Goal: Task Accomplishment & Management: Use online tool/utility

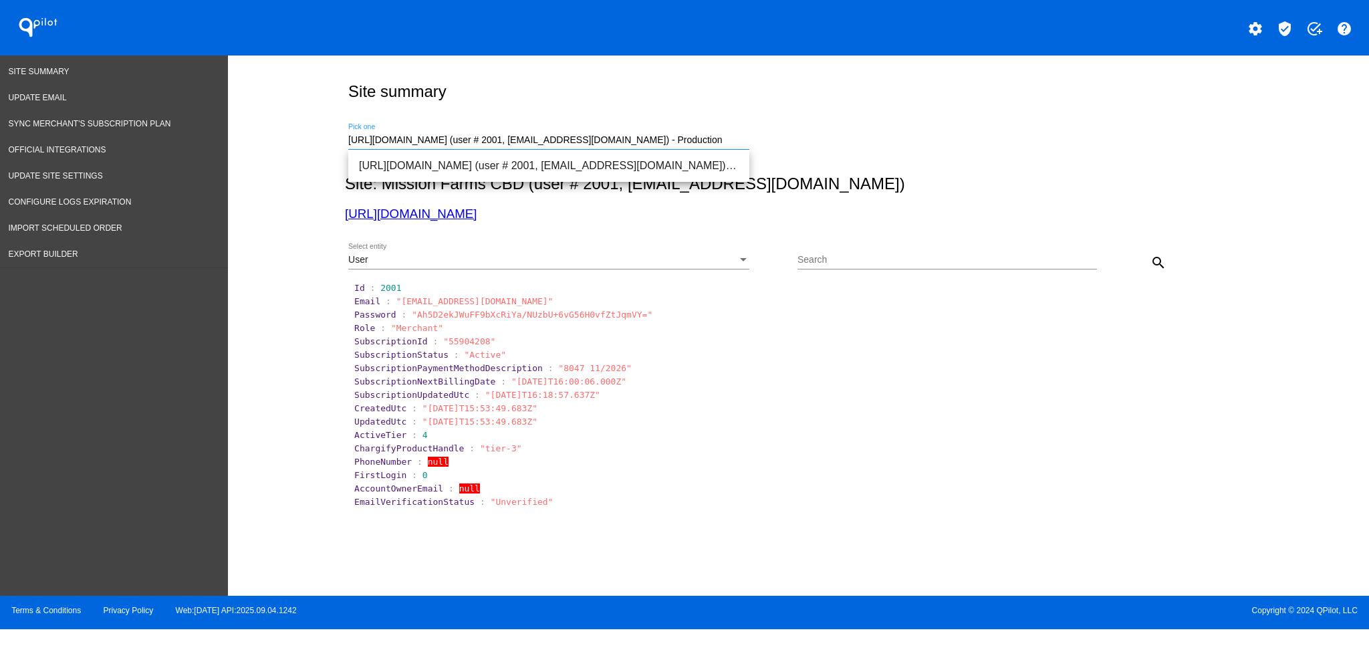
drag, startPoint x: 732, startPoint y: 139, endPoint x: 299, endPoint y: 130, distance: 432.5
click at [304, 140] on div "Site summary [URL][DOMAIN_NAME] (user # 2001, [EMAIL_ADDRESS][DOMAIN_NAME]) - P…" at bounding box center [798, 321] width 1141 height 533
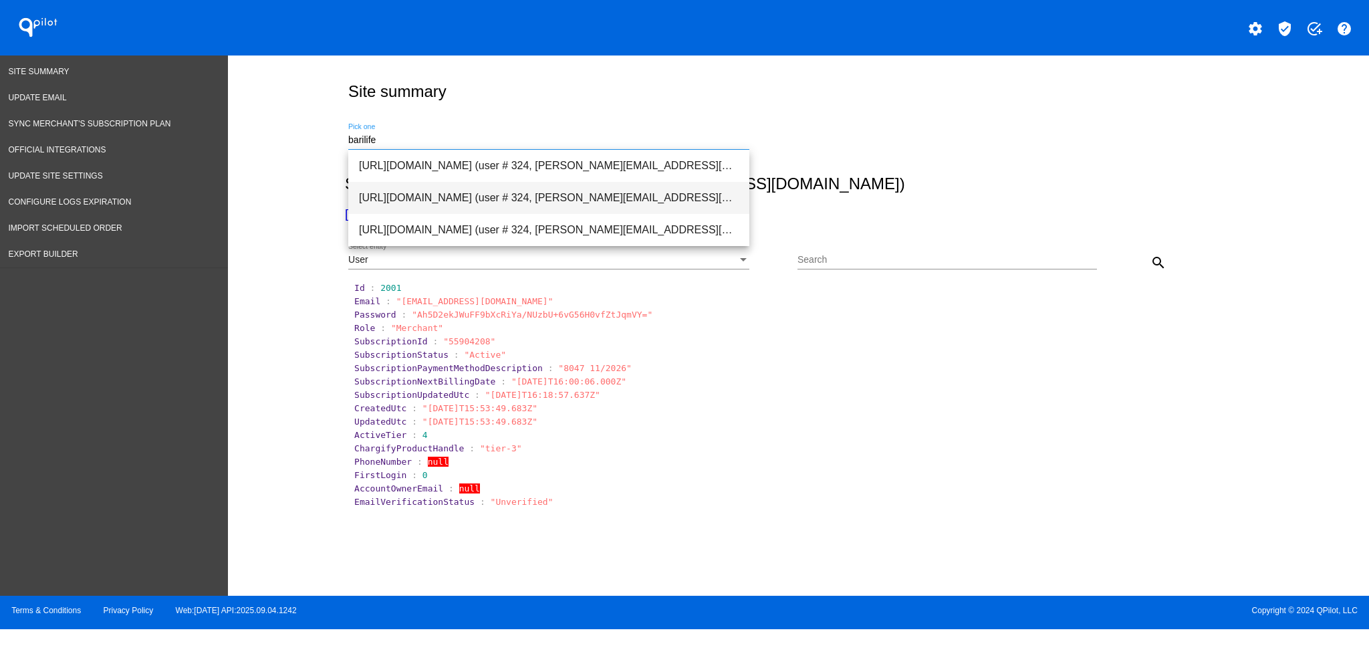
click at [517, 207] on span "[URL][DOMAIN_NAME] (user # 324, [PERSON_NAME][EMAIL_ADDRESS][DOMAIN_NAME]) - Pr…" at bounding box center [549, 198] width 380 height 32
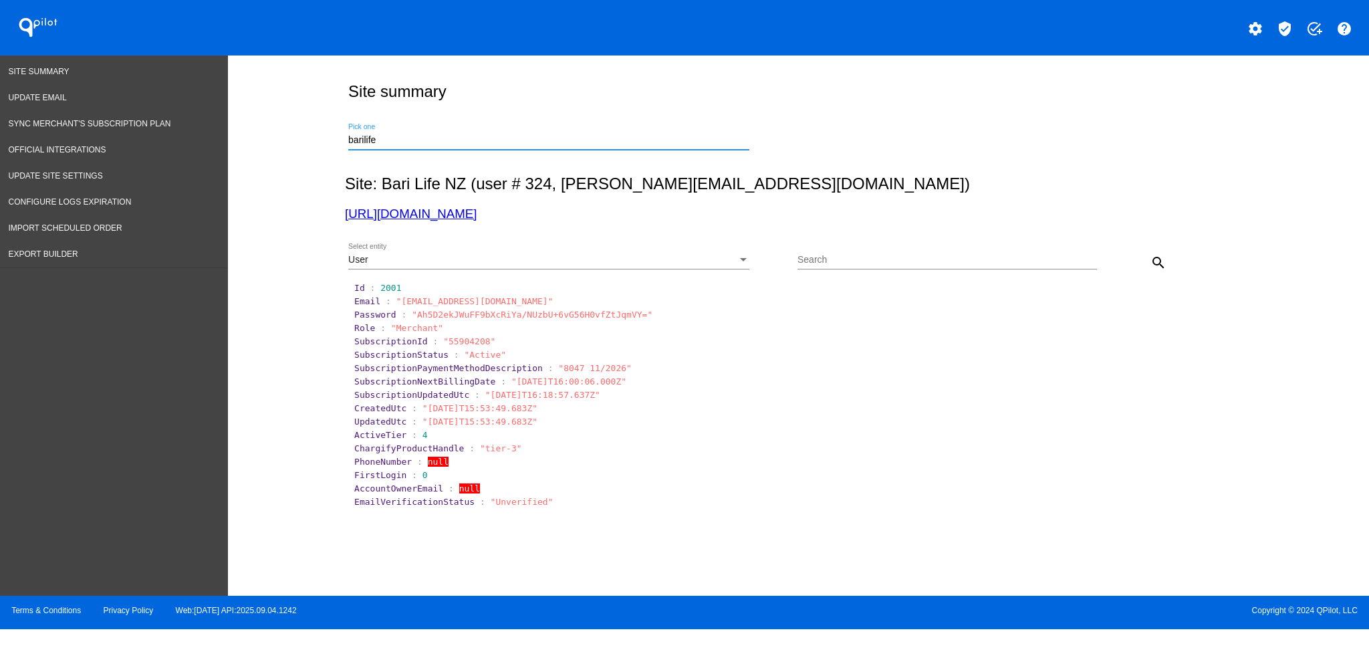
type input "[URL][DOMAIN_NAME] (user # 324, [PERSON_NAME][EMAIL_ADDRESS][DOMAIN_NAME]) - Pr…"
click at [711, 256] on div "User" at bounding box center [542, 260] width 389 height 11
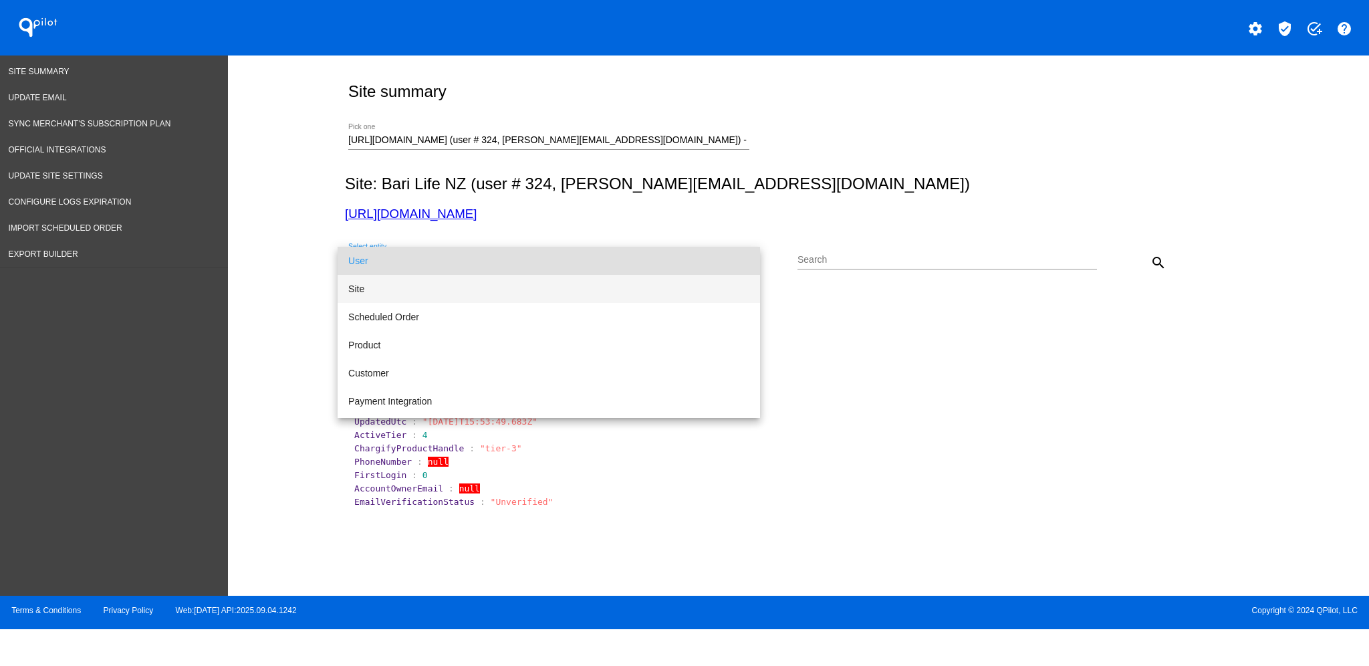
click at [666, 281] on span "Site" at bounding box center [548, 289] width 401 height 28
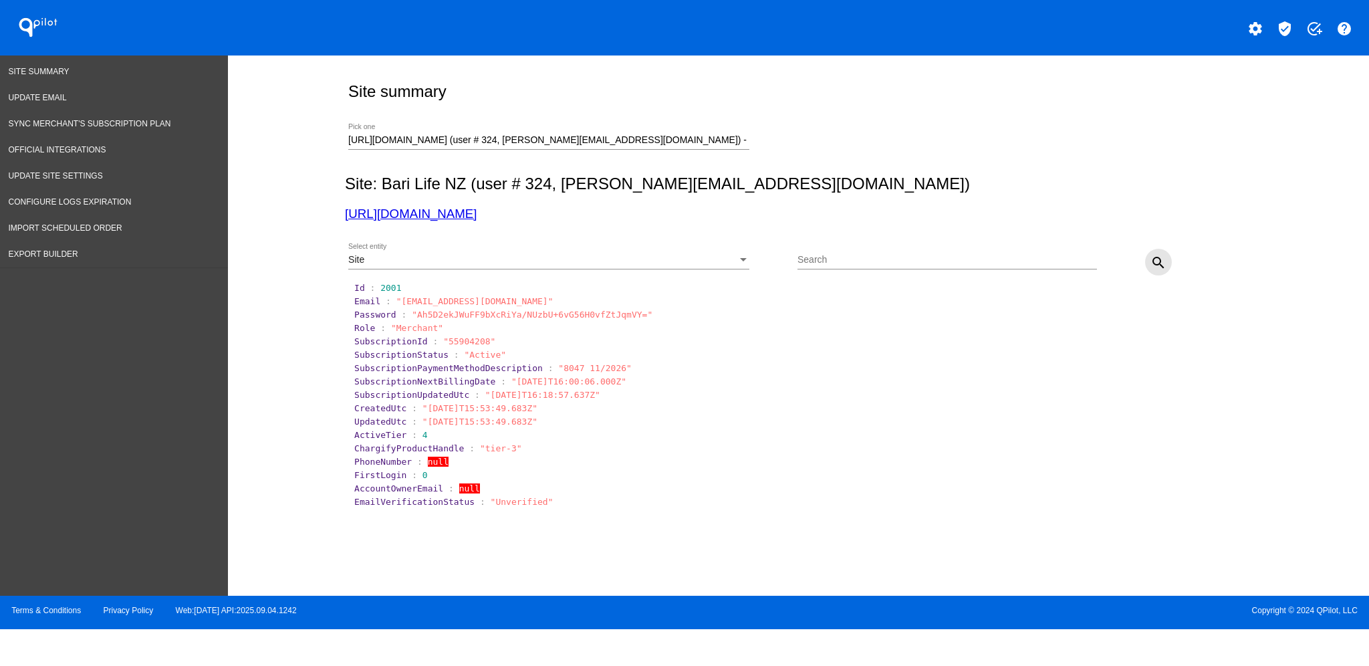
click at [1161, 266] on mat-icon "search" at bounding box center [1158, 263] width 16 height 16
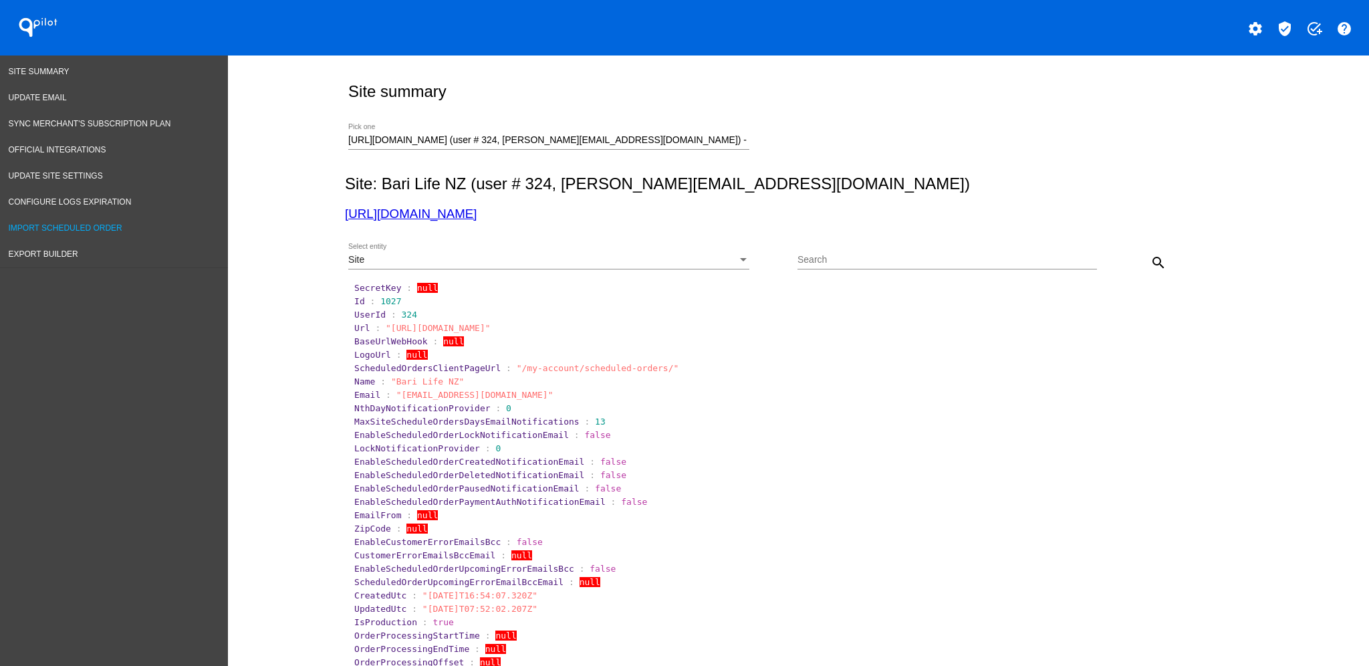
click at [53, 223] on span "Import Scheduled Order" at bounding box center [66, 227] width 114 height 9
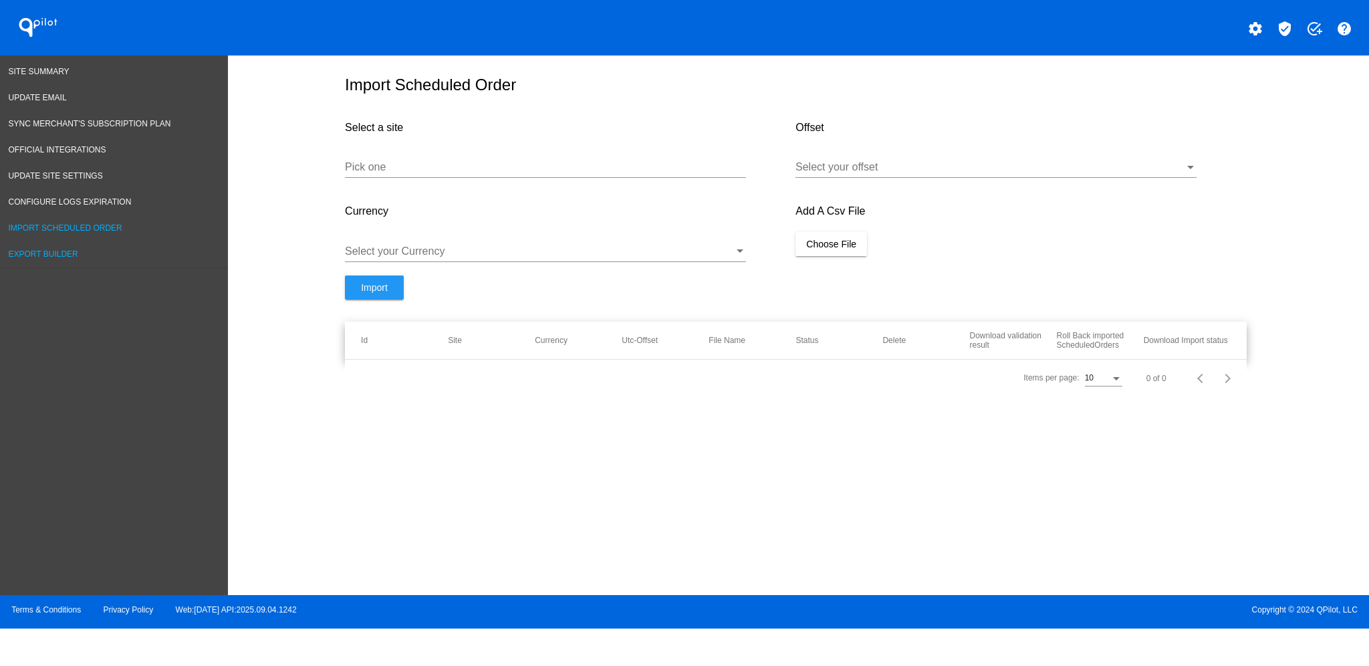
click at [47, 250] on span "Export Builder" at bounding box center [44, 253] width 70 height 9
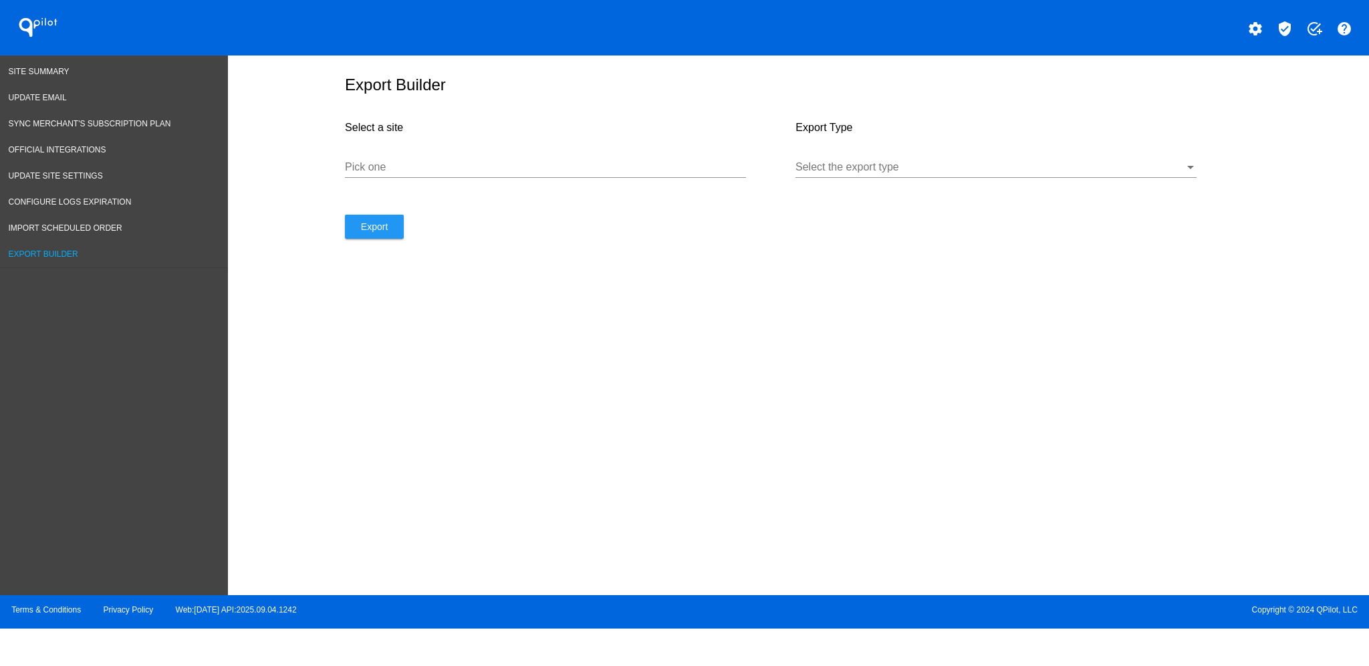
click at [376, 178] on div "Pick one" at bounding box center [545, 163] width 401 height 30
paste input "[URL][DOMAIN_NAME]"
type input "[URL][DOMAIN_NAME]"
click at [1041, 162] on div "Select the export type" at bounding box center [995, 163] width 401 height 30
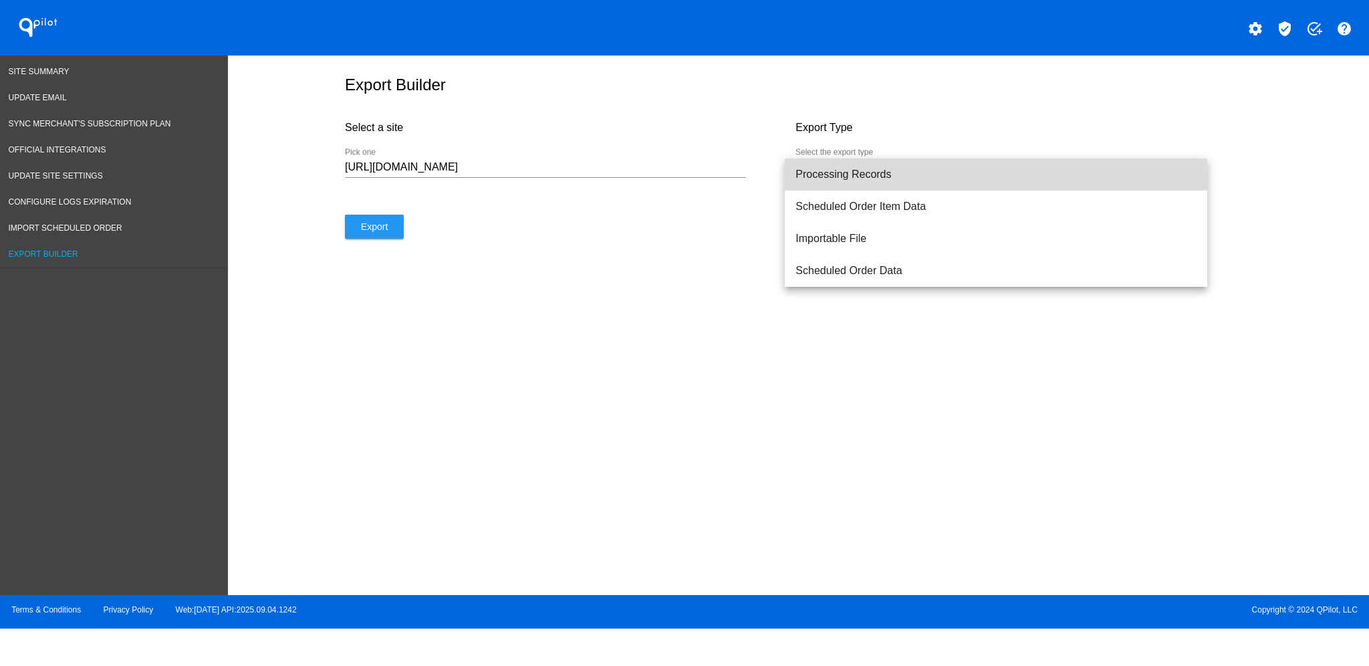
click at [972, 176] on span "Processing Records" at bounding box center [995, 174] width 401 height 32
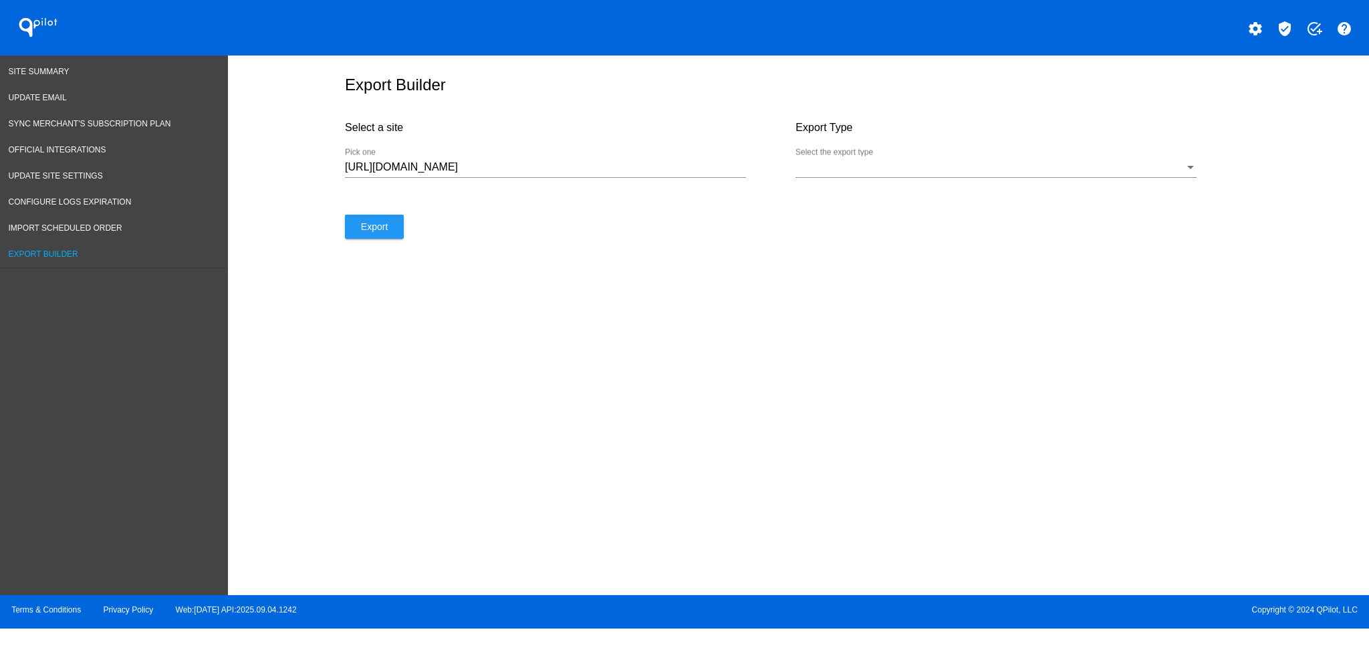
select select "8"
select select "2025"
select select "9"
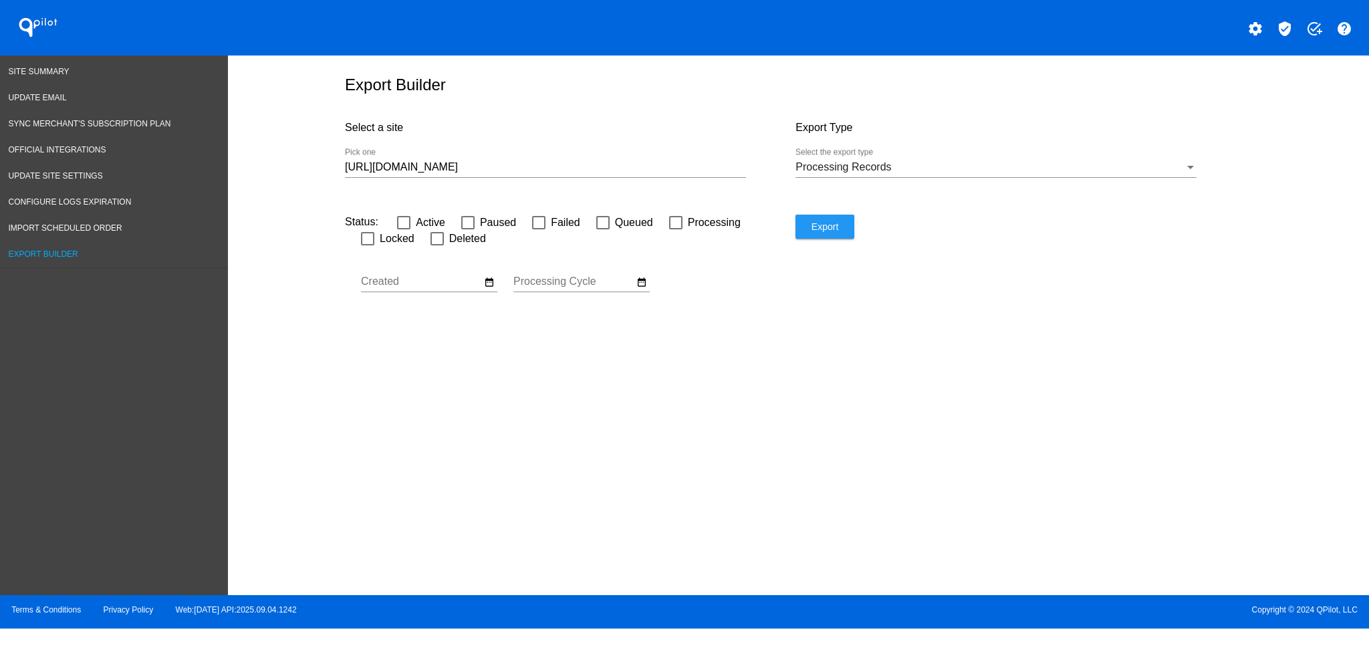
click at [667, 178] on div "[URL][DOMAIN_NAME] Pick one" at bounding box center [545, 163] width 401 height 30
type input "[URL][DOMAIN_NAME]"
click at [645, 281] on button "date_range" at bounding box center [642, 282] width 16 height 16
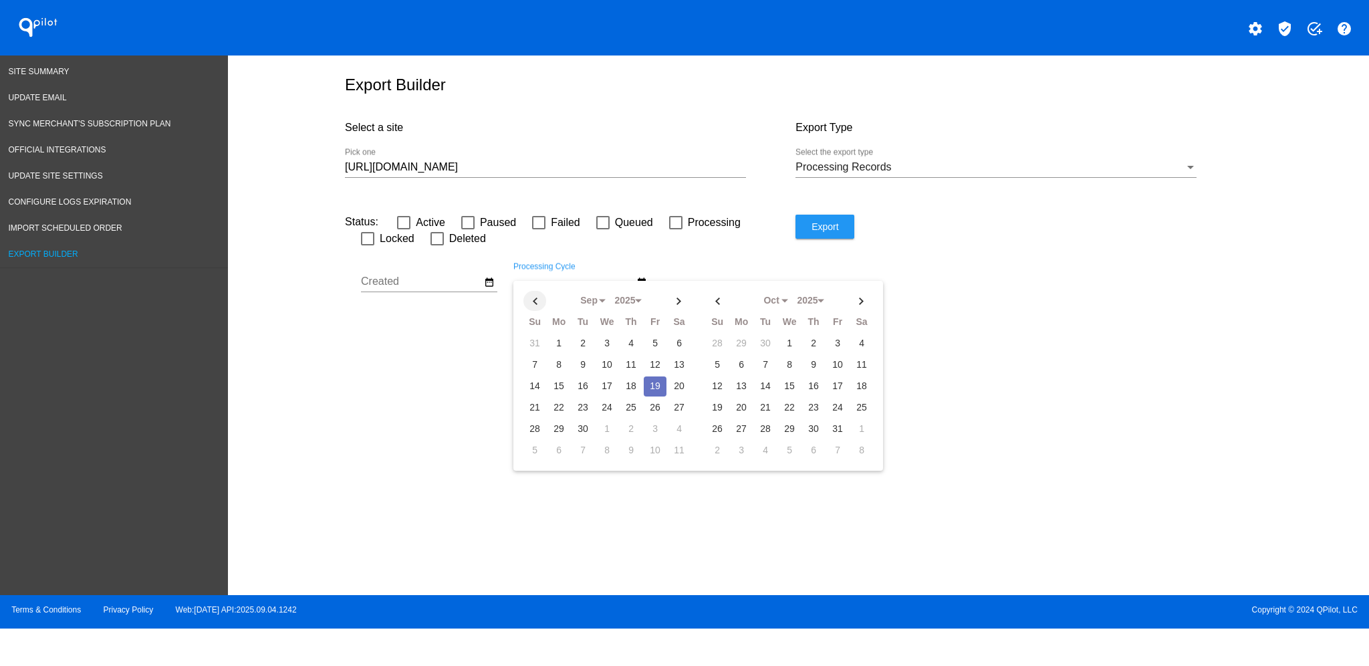
click at [539, 307] on th at bounding box center [534, 301] width 23 height 20
click at [650, 352] on td "1" at bounding box center [655, 344] width 23 height 20
click at [675, 311] on th at bounding box center [679, 301] width 23 height 20
select select "8"
click at [654, 372] on td "12" at bounding box center [655, 365] width 23 height 20
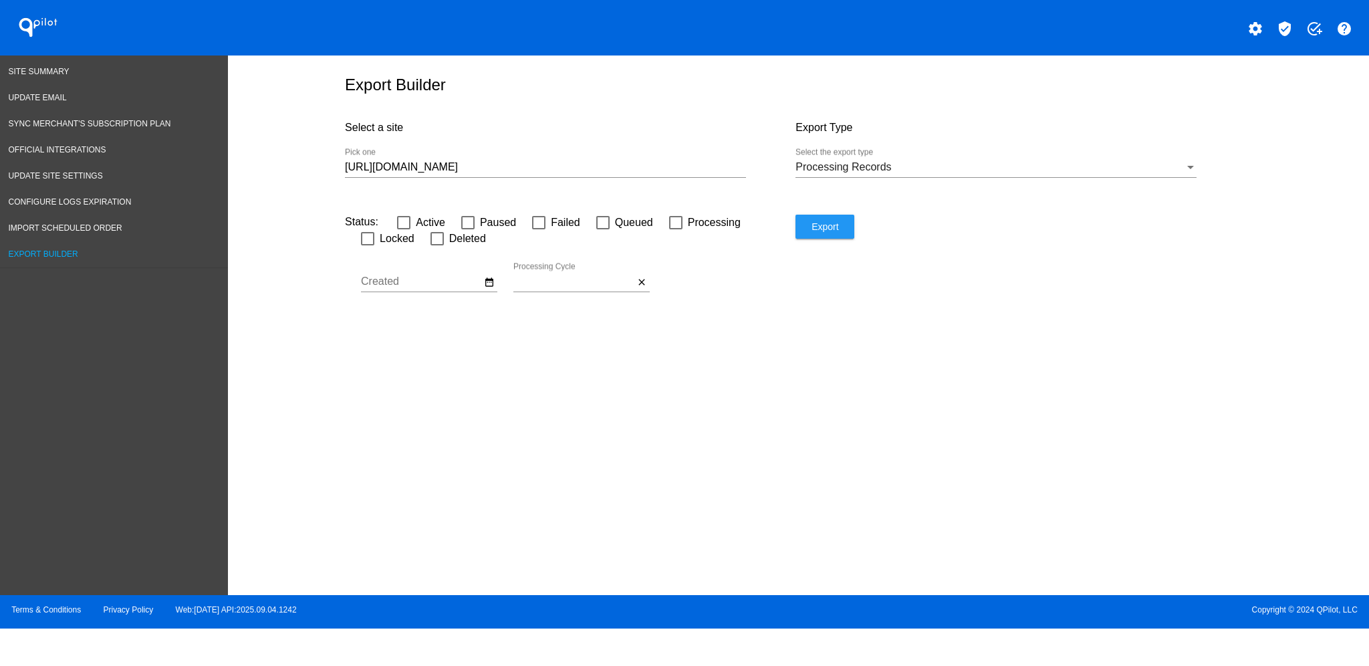
type input "[DATE] - [DATE]"
select select "7"
select select "8"
click at [644, 290] on button "close" at bounding box center [642, 282] width 16 height 16
click at [640, 290] on button "date_range" at bounding box center [642, 282] width 16 height 16
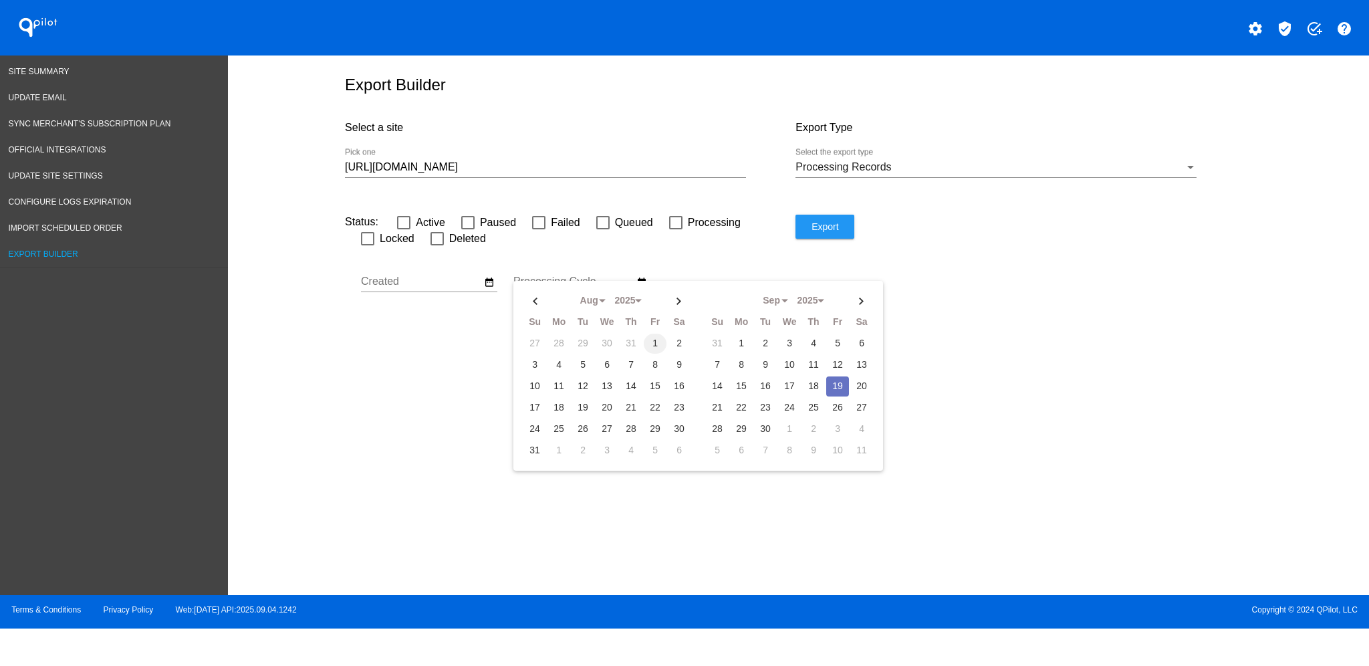
click at [652, 351] on td "1" at bounding box center [655, 344] width 23 height 20
click at [813, 391] on td "18" at bounding box center [813, 386] width 23 height 20
type input "[DATE] - [DATE]"
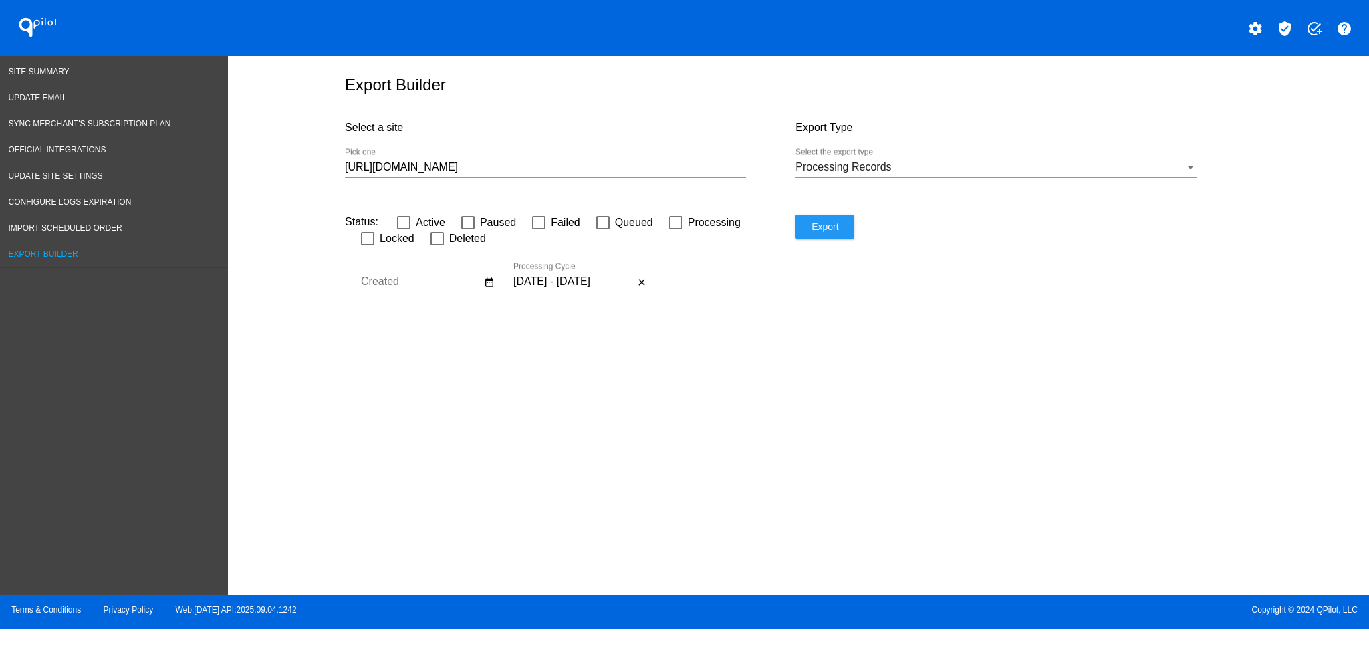
click at [677, 168] on input "[URL][DOMAIN_NAME]" at bounding box center [545, 167] width 401 height 12
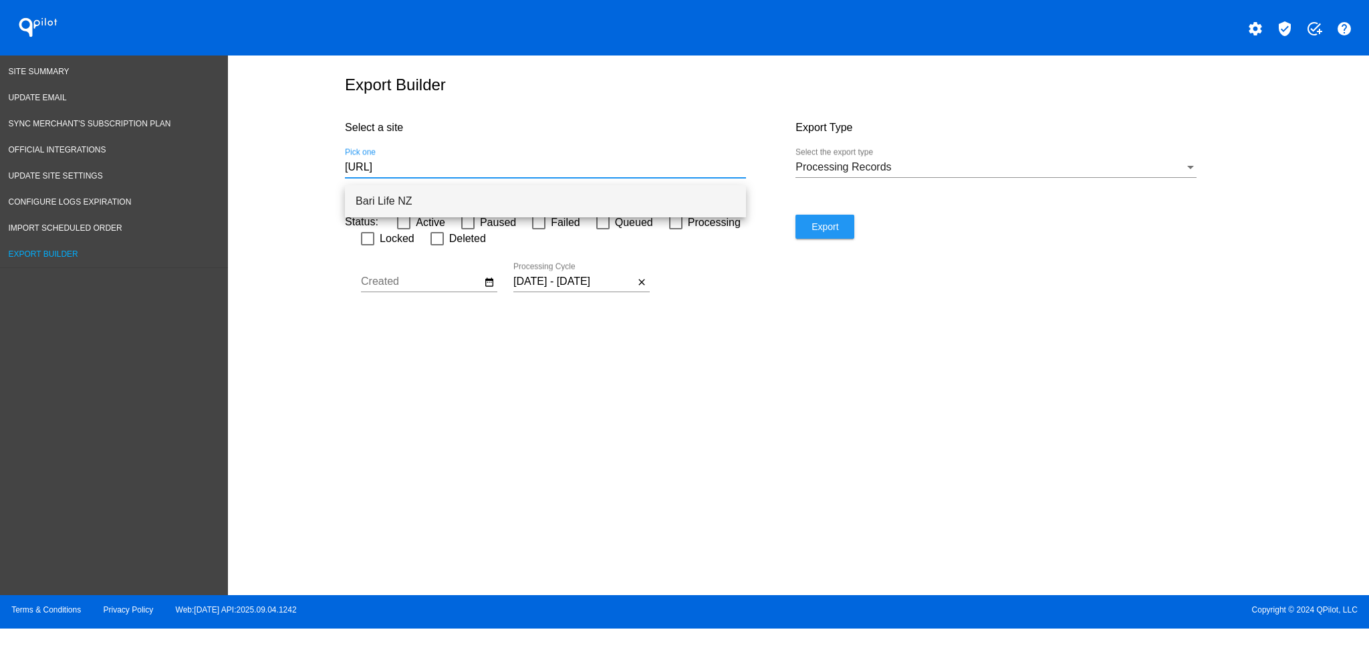
click at [650, 210] on span "Bari Life NZ" at bounding box center [546, 201] width 380 height 32
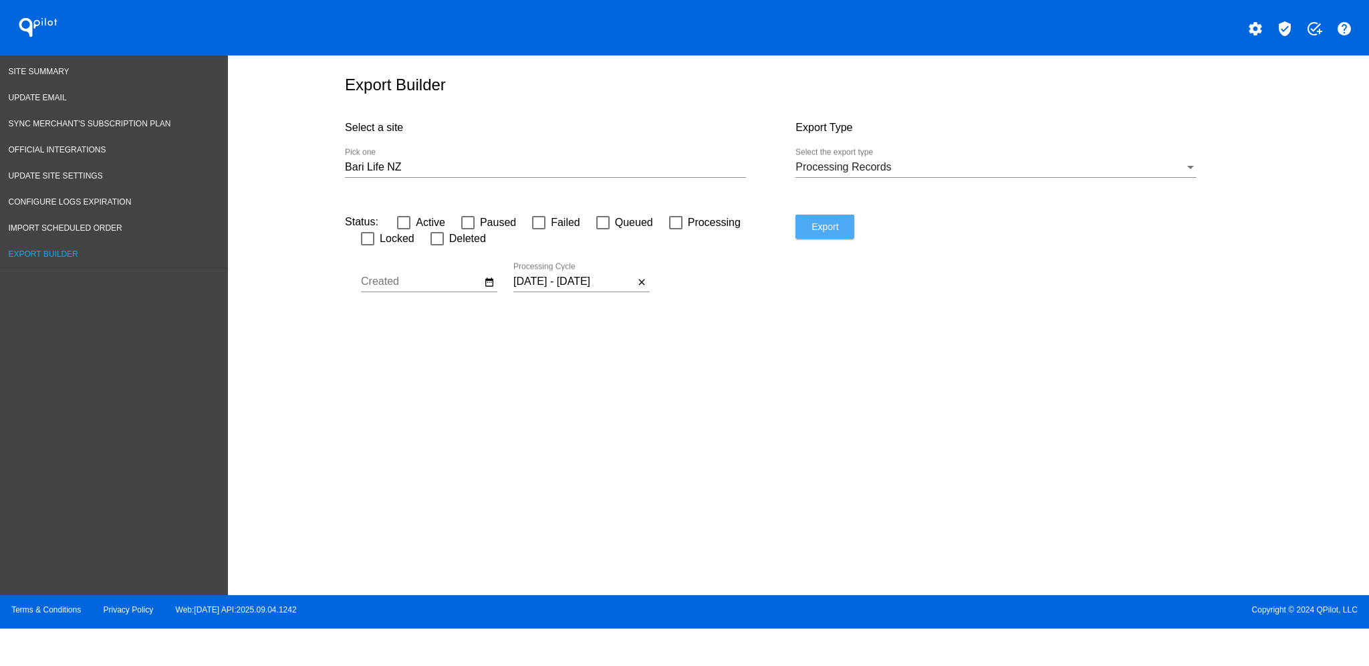
click at [821, 239] on button "Export" at bounding box center [824, 227] width 59 height 24
drag, startPoint x: 457, startPoint y: 174, endPoint x: 325, endPoint y: 174, distance: 132.3
click at [325, 174] on div "Export Builder Select a site Bari Life NZ Pick one Export Type Processing Recor…" at bounding box center [798, 321] width 1141 height 533
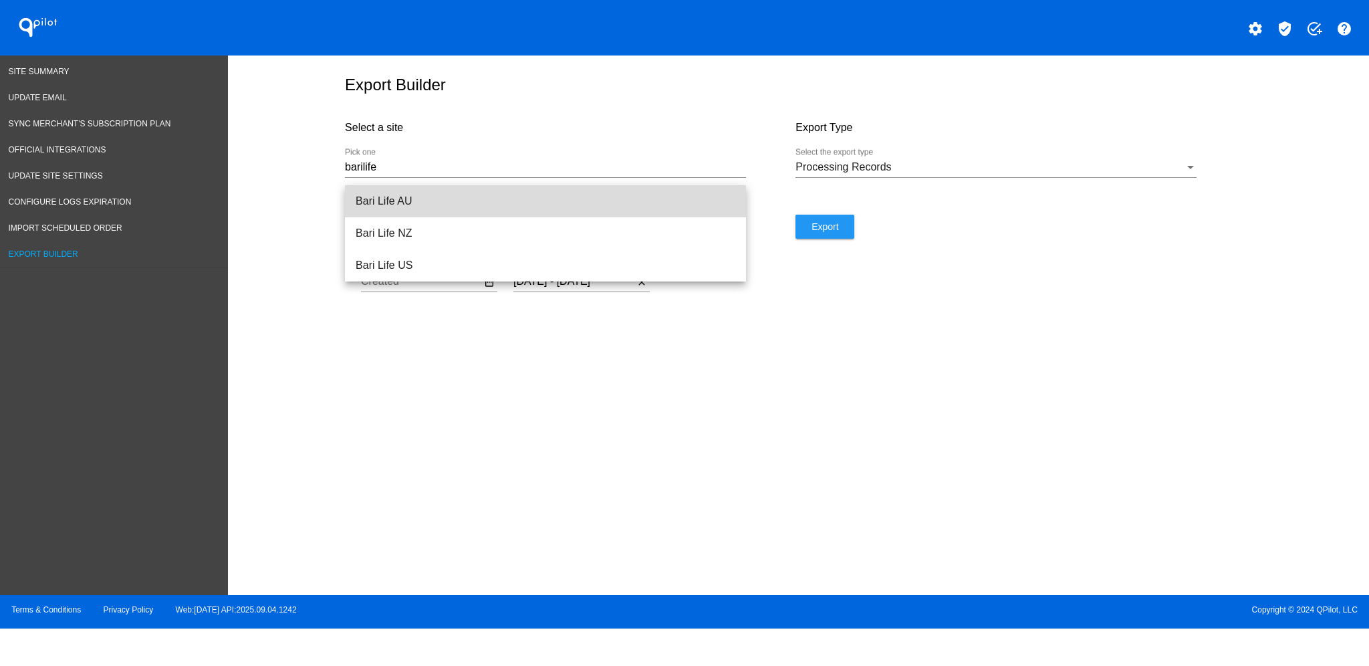
click at [422, 204] on span "Bari Life AU" at bounding box center [546, 201] width 380 height 32
type input "Bari Life AU"
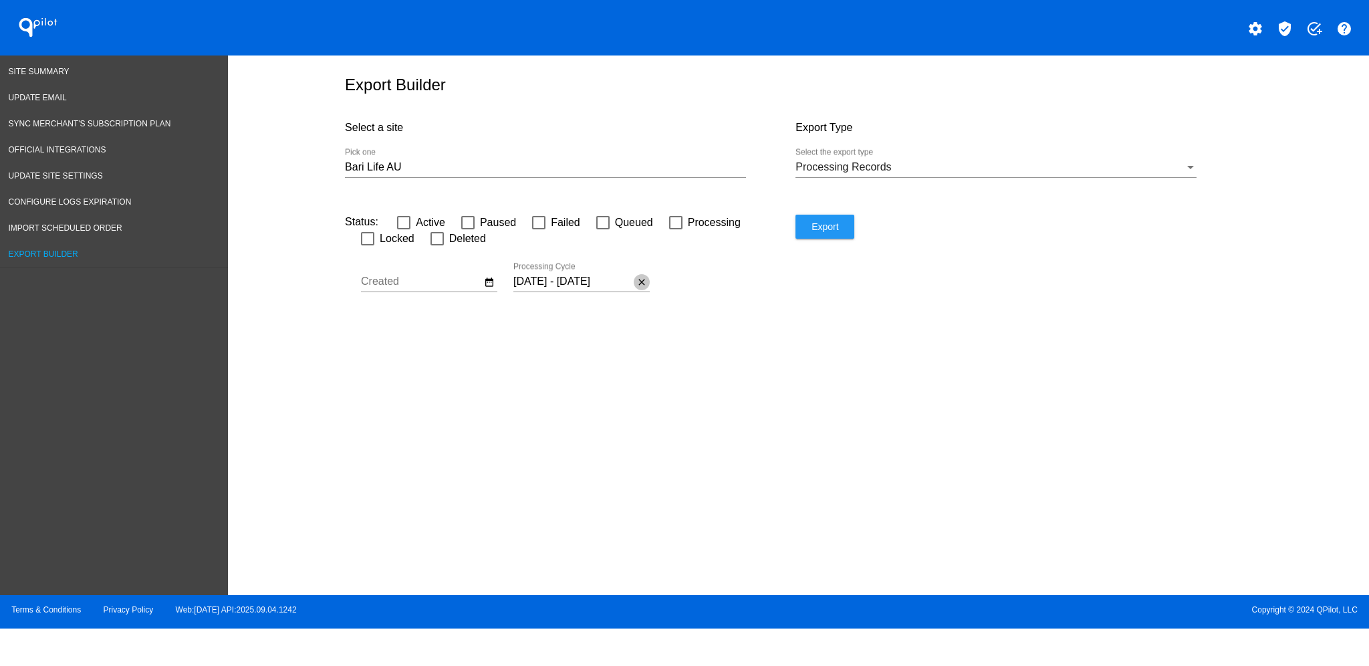
click at [642, 288] on mat-icon "close" at bounding box center [641, 282] width 11 height 12
click at [647, 290] on button "date_range" at bounding box center [642, 282] width 16 height 16
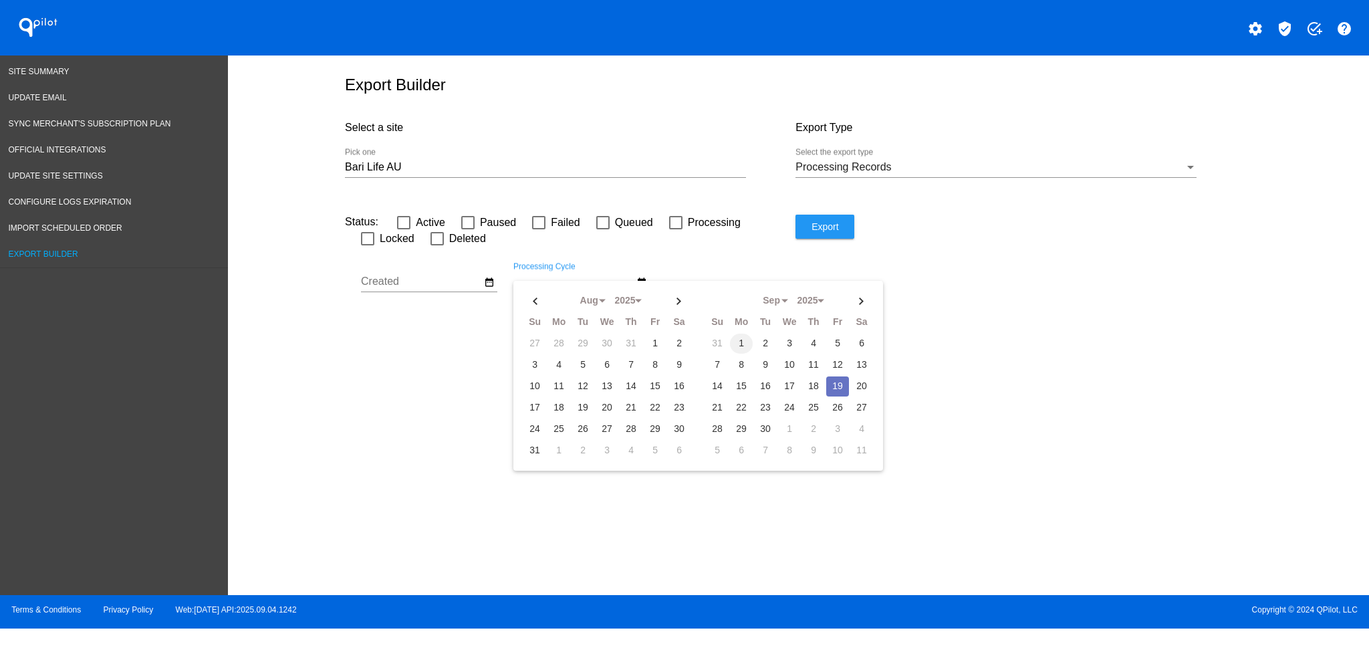
click at [736, 347] on td "1" at bounding box center [741, 344] width 23 height 20
click at [826, 389] on td "19" at bounding box center [837, 386] width 23 height 20
type input "[DATE] - [DATE]"
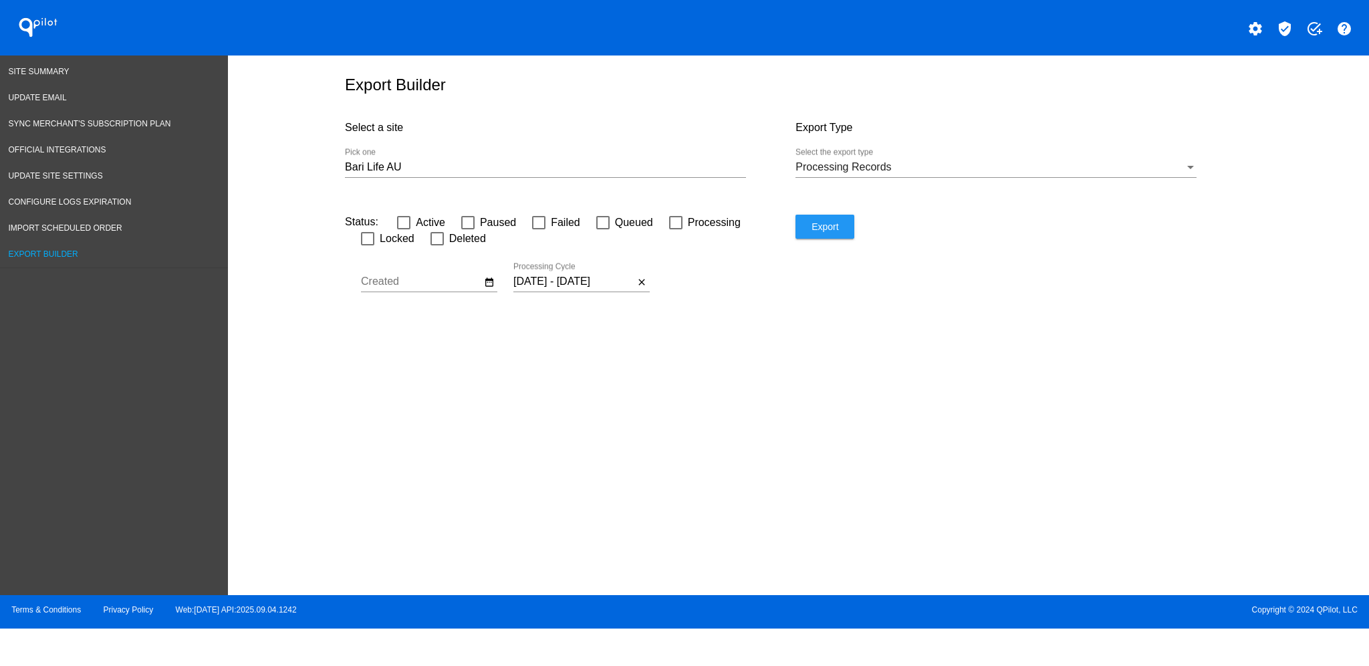
click at [820, 250] on div "Export" at bounding box center [1020, 268] width 451 height 107
click at [831, 232] on span "Export" at bounding box center [824, 226] width 27 height 11
